Goal: Answer question/provide support

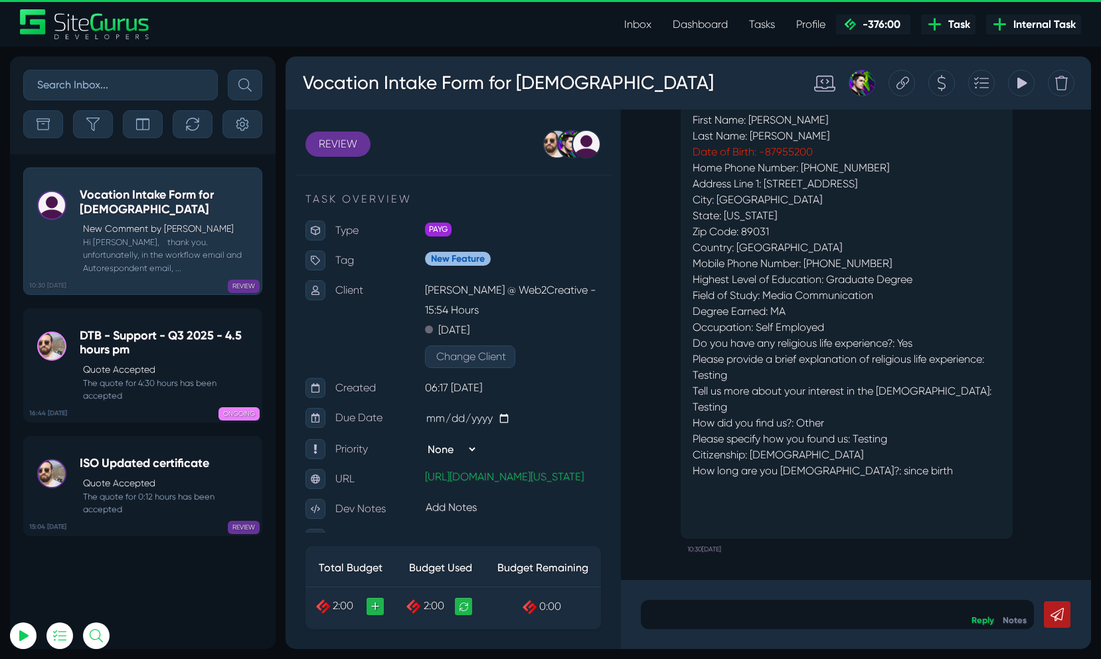
click at [749, 622] on p at bounding box center [837, 614] width 373 height 16
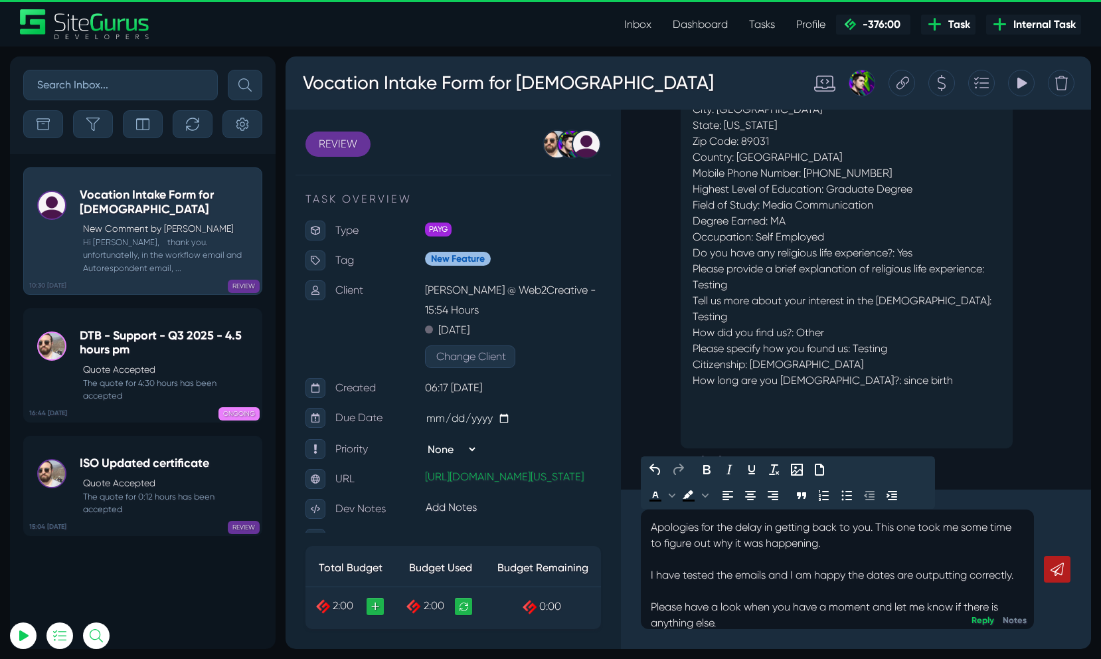
scroll to position [60, 0]
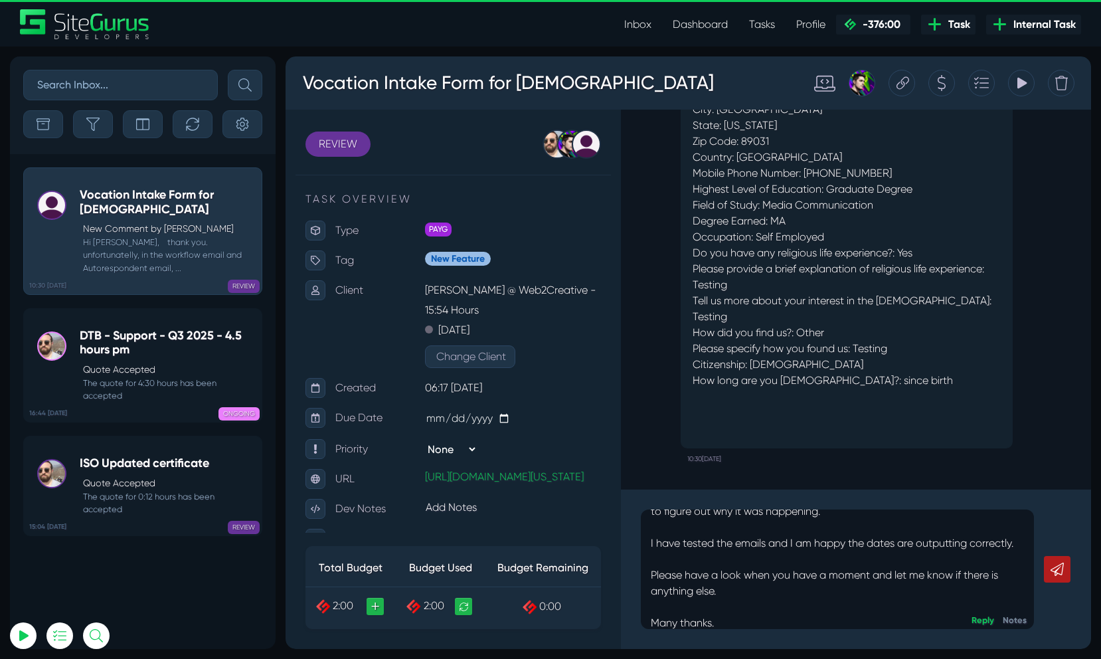
click at [1067, 571] on link at bounding box center [1057, 569] width 27 height 27
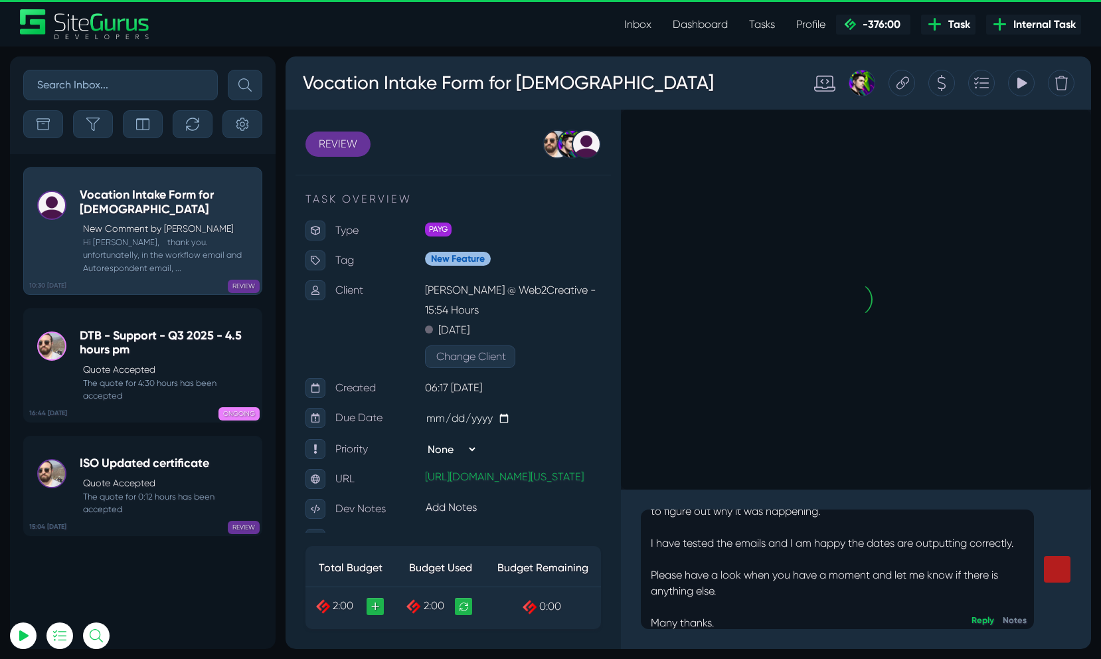
scroll to position [0, 0]
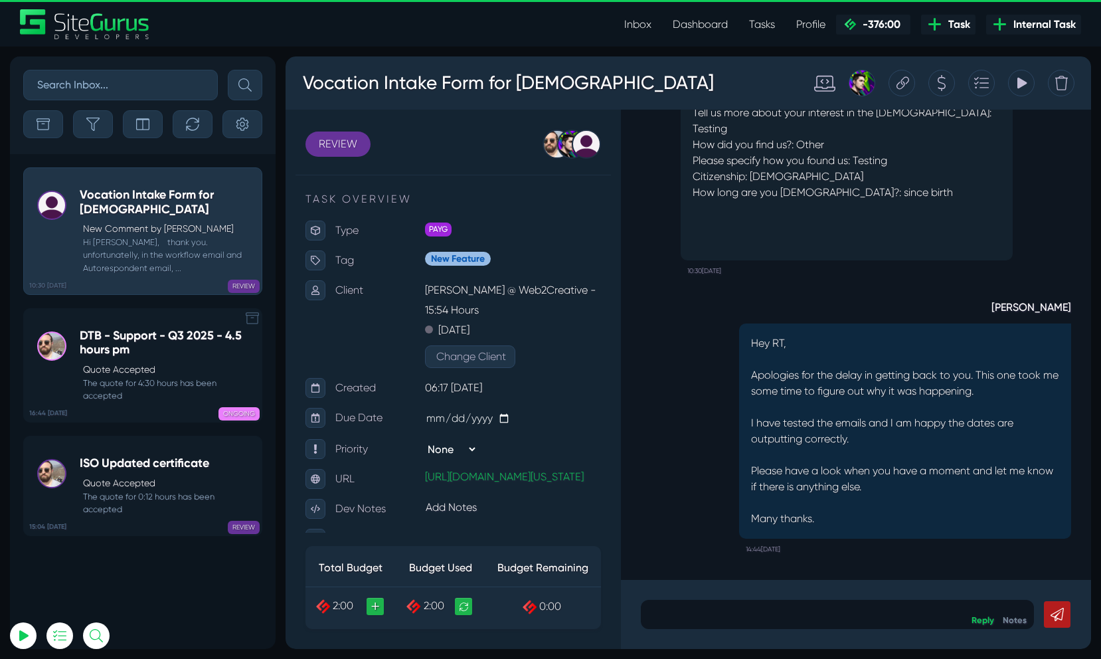
click at [251, 318] on icon at bounding box center [252, 318] width 13 height 13
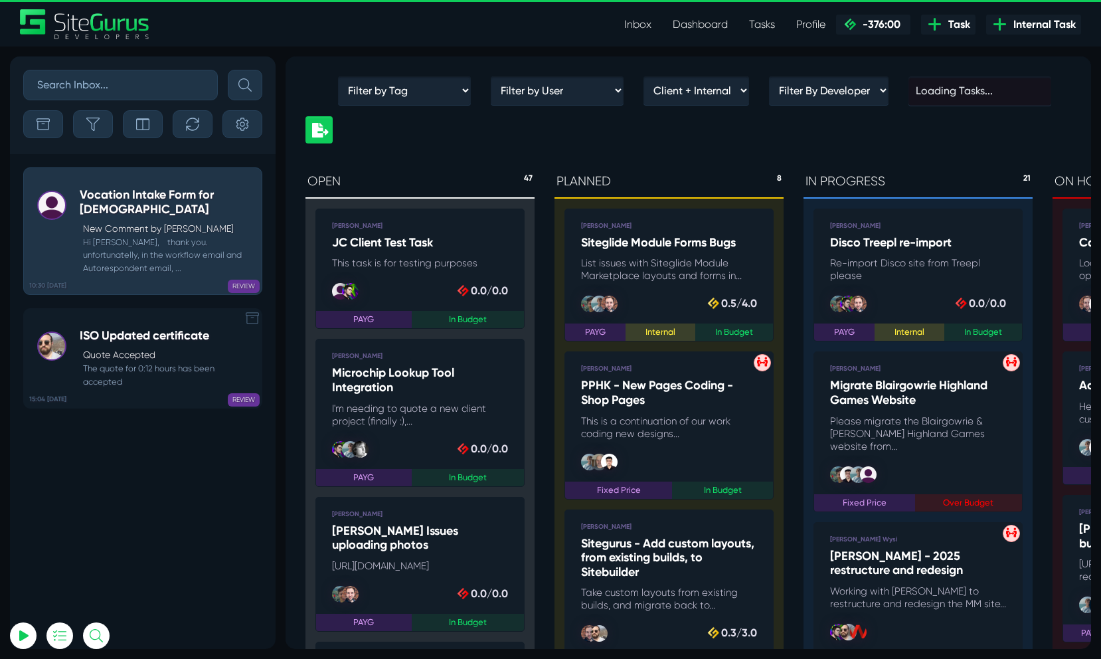
click at [257, 318] on icon at bounding box center [252, 318] width 13 height 13
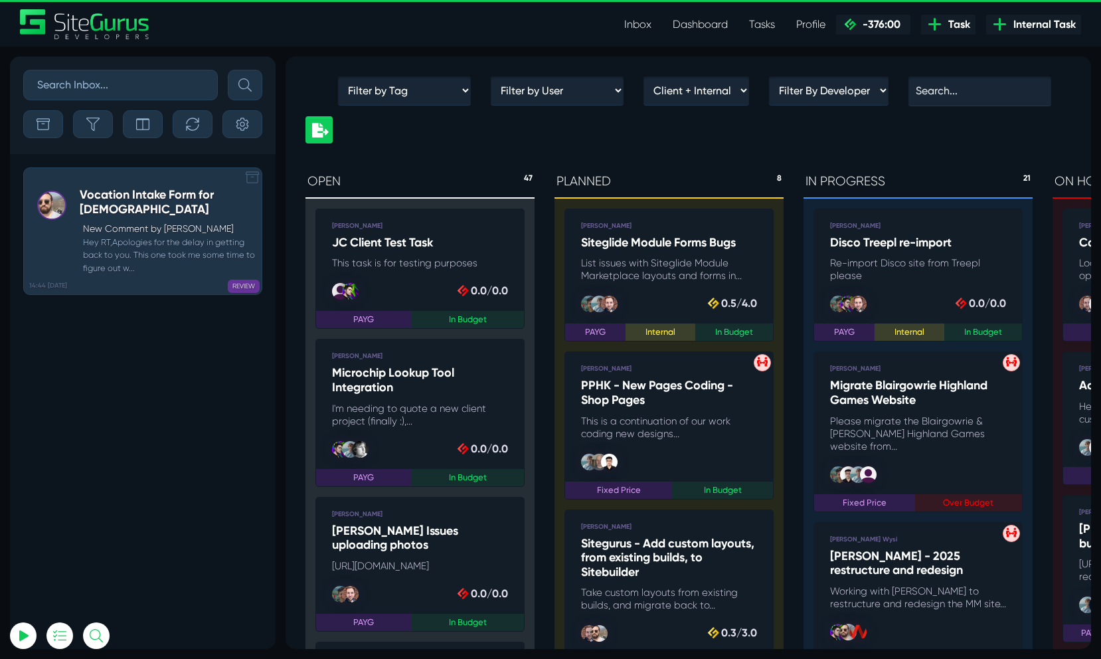
click at [251, 179] on icon at bounding box center [252, 177] width 13 height 13
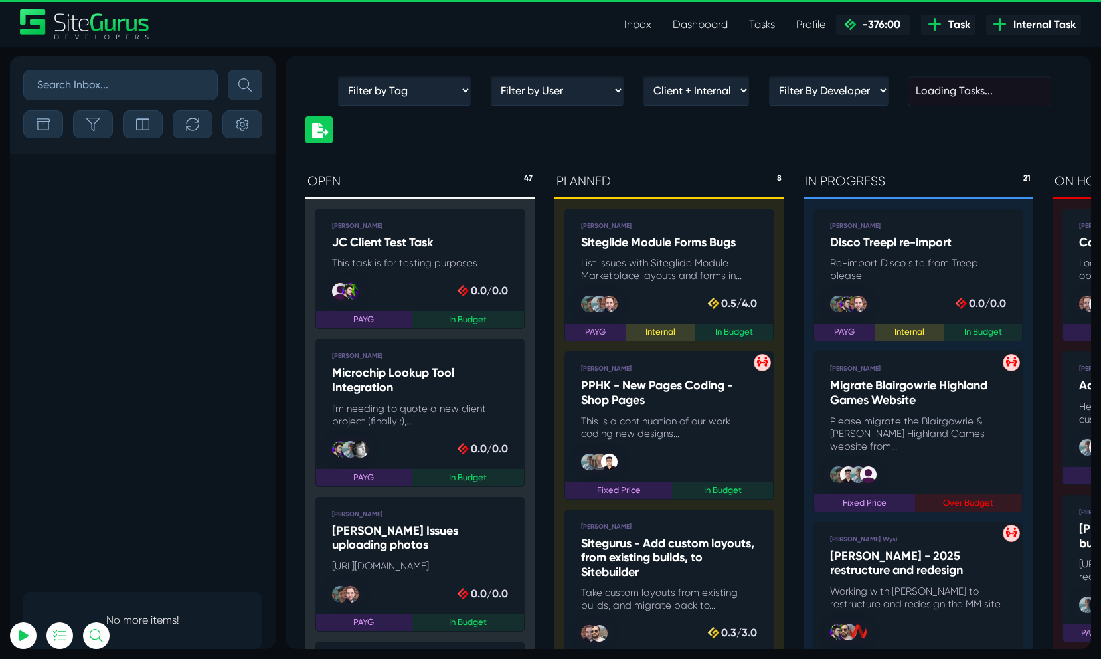
click at [682, 26] on link "Dashboard" at bounding box center [700, 24] width 76 height 27
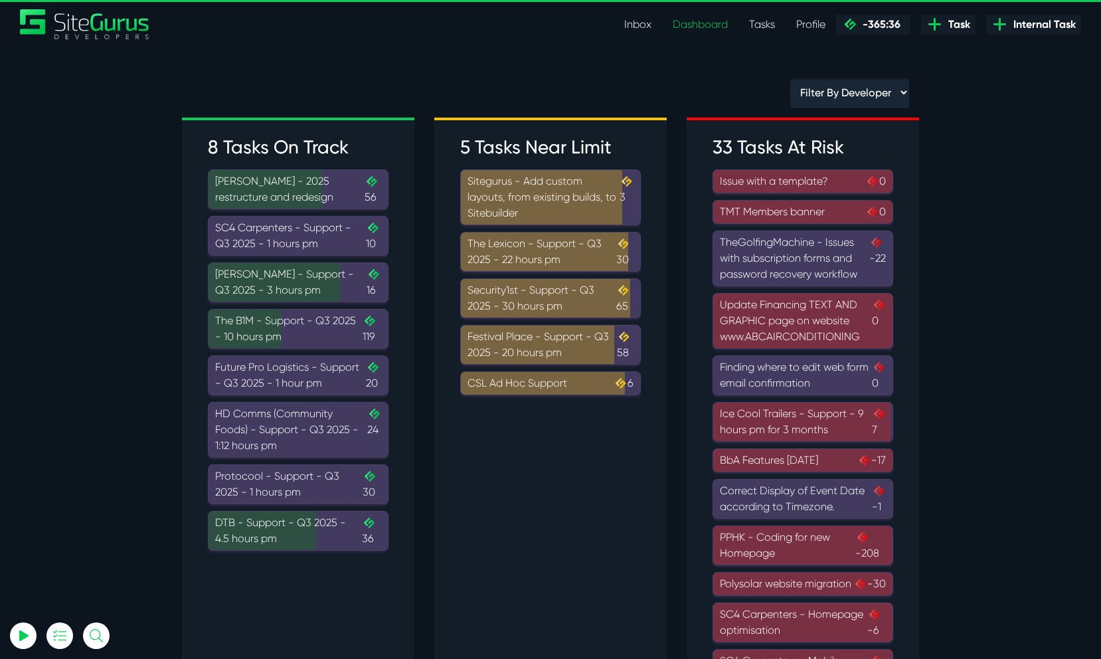
click at [594, 357] on div "Festival Place - Support - Q3 2025 - 20 hours pm 58" at bounding box center [551, 345] width 166 height 32
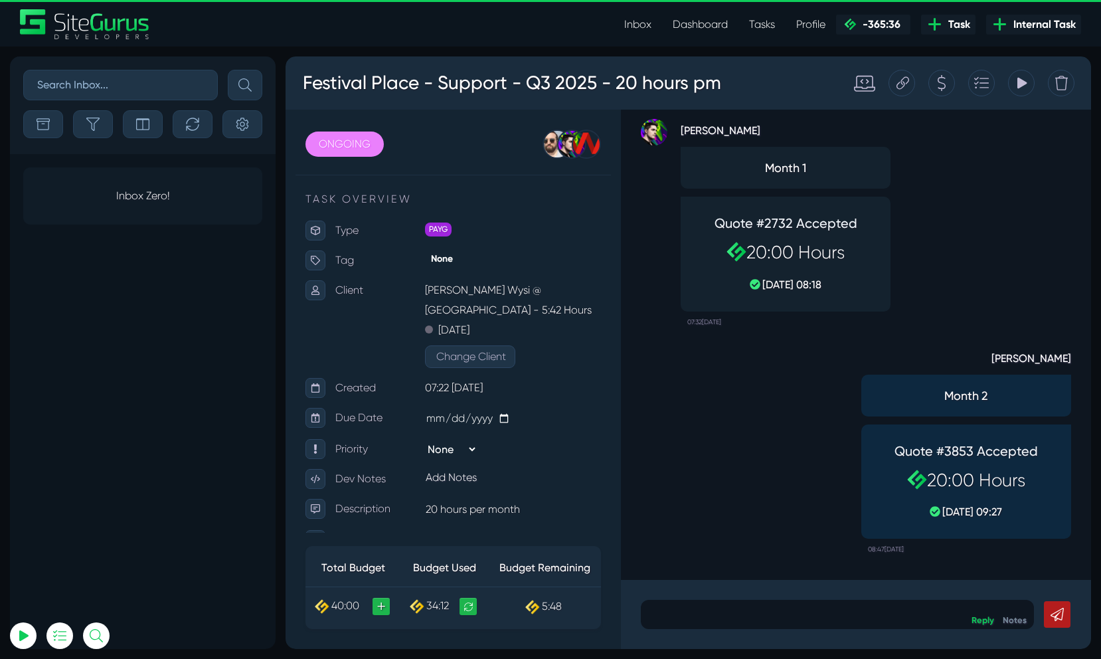
click at [1029, 86] on div "Tracking Totals Total 17.8 Total 16.8" at bounding box center [1021, 83] width 27 height 27
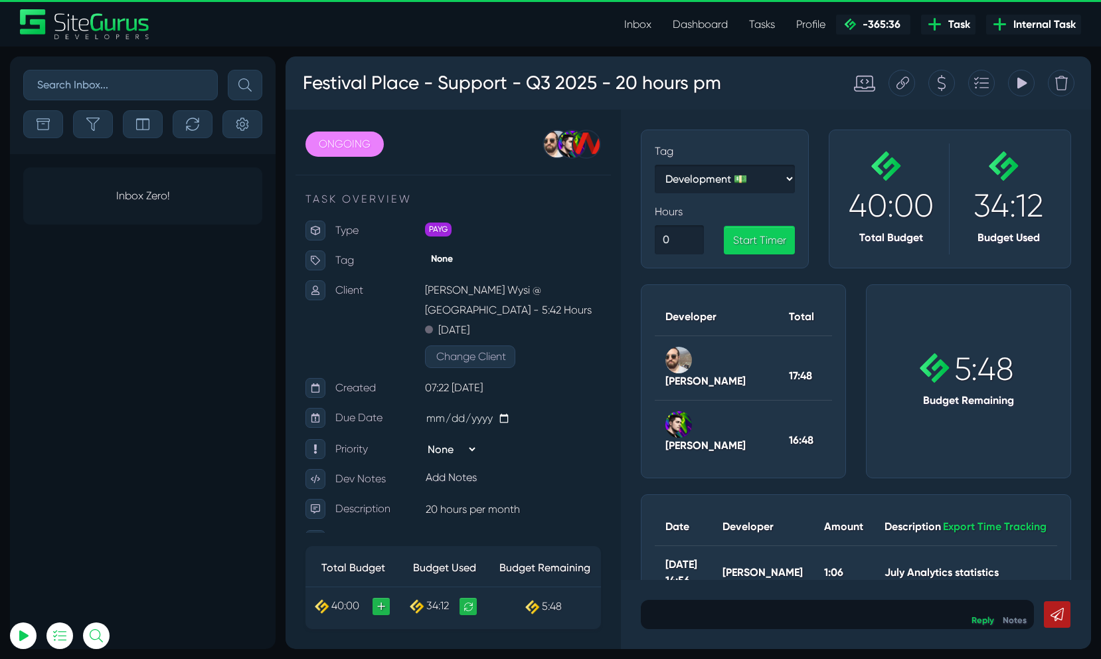
click at [1016, 89] on icon at bounding box center [1022, 82] width 12 height 25
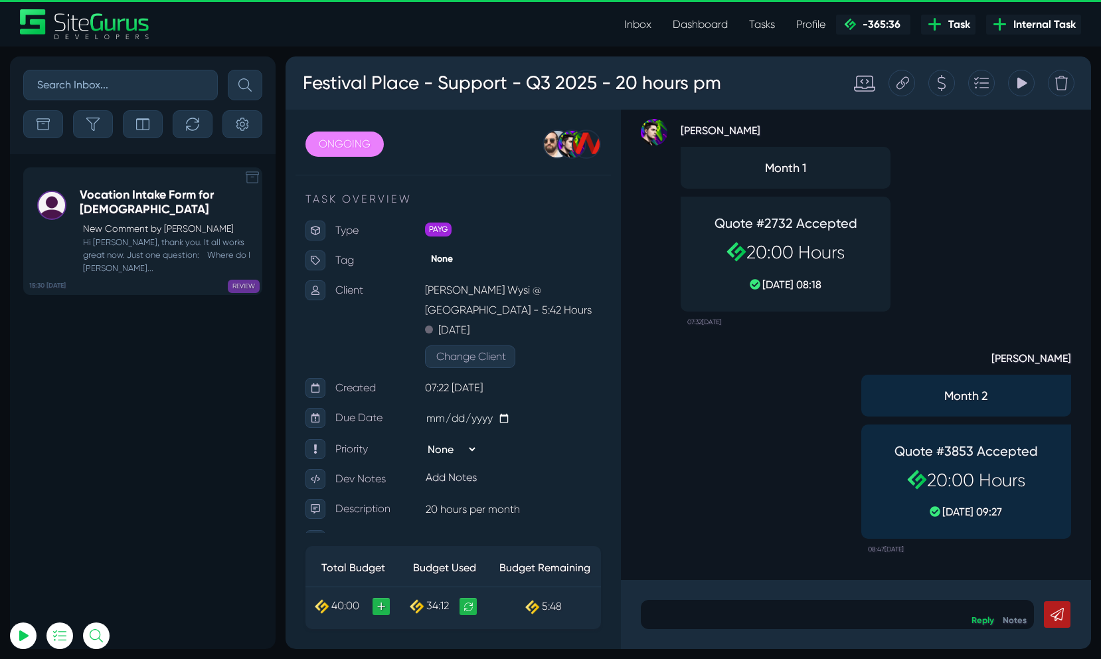
click at [191, 246] on small "Hi Gary, thank you. It all works great now. Just one question: Where do I chang…" at bounding box center [167, 255] width 175 height 39
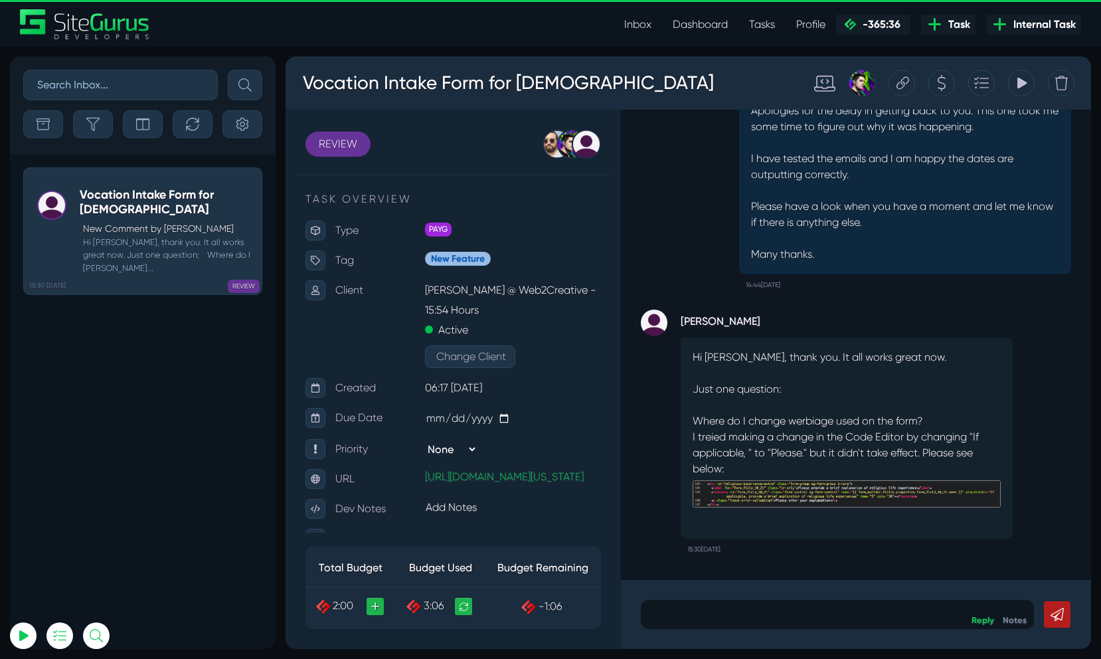
click at [781, 491] on img at bounding box center [847, 493] width 308 height 27
click at [781, 496] on img at bounding box center [847, 493] width 308 height 27
click at [887, 478] on p "I treied making a change in the Code Editor by changing "If applicable, " to "P…" at bounding box center [847, 470] width 308 height 82
drag, startPoint x: 889, startPoint y: 480, endPoint x: 889, endPoint y: 492, distance: 11.3
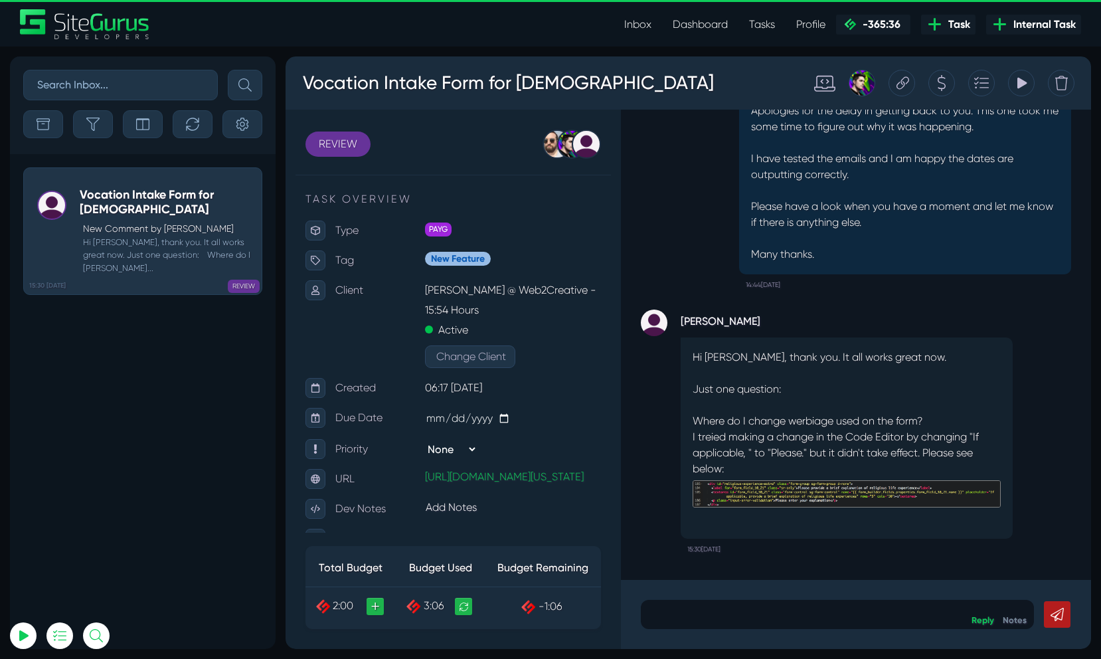
click at [889, 480] on img at bounding box center [847, 493] width 308 height 27
click at [889, 492] on img at bounding box center [847, 493] width 308 height 27
click at [890, 492] on img at bounding box center [847, 493] width 308 height 27
click at [891, 490] on img at bounding box center [847, 493] width 308 height 27
